Goal: Transaction & Acquisition: Purchase product/service

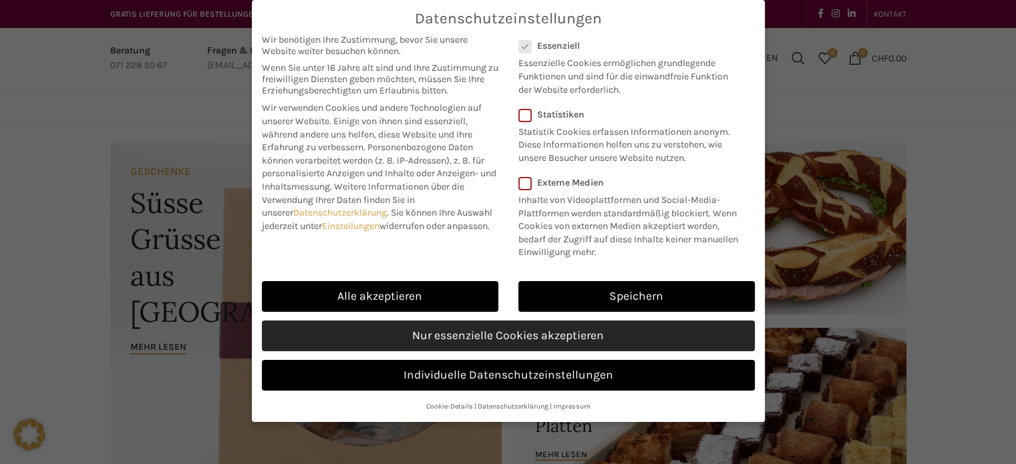
click at [524, 325] on link "Nur essenzielle Cookies akzeptieren" at bounding box center [508, 336] width 493 height 31
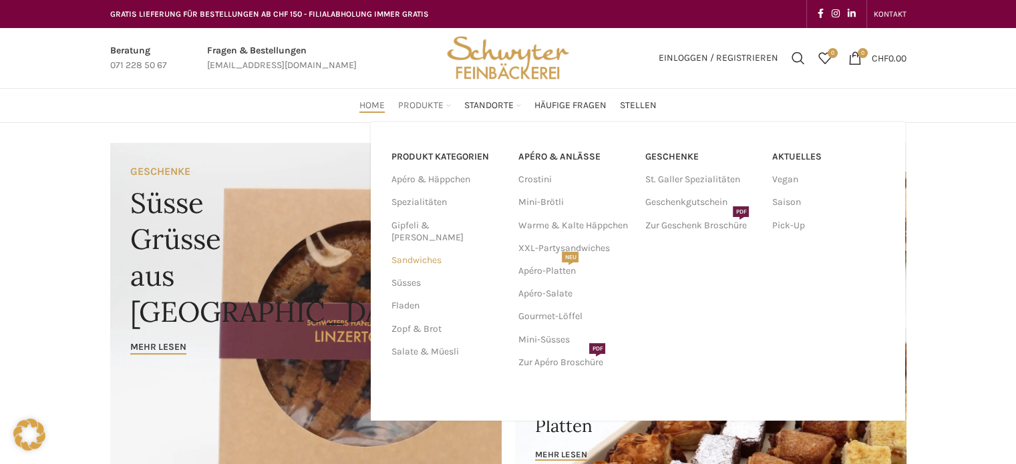
click at [407, 249] on link "Sandwiches" at bounding box center [446, 260] width 111 height 23
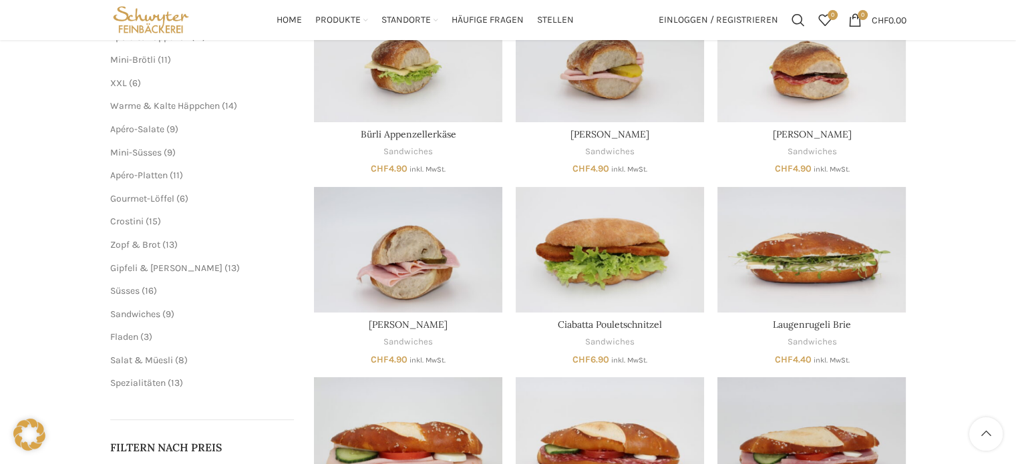
scroll to position [200, 0]
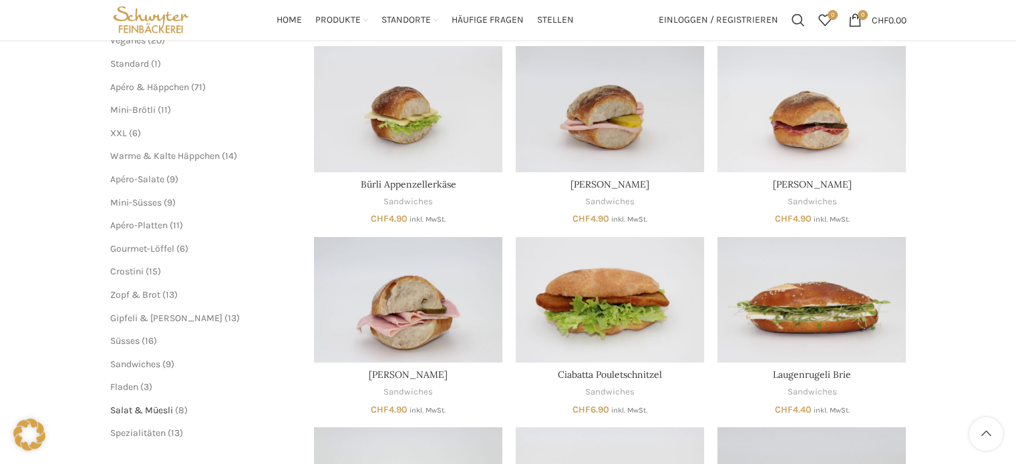
click at [126, 409] on span "Salat & Müesli" at bounding box center [141, 410] width 63 height 11
